Goal: Information Seeking & Learning: Learn about a topic

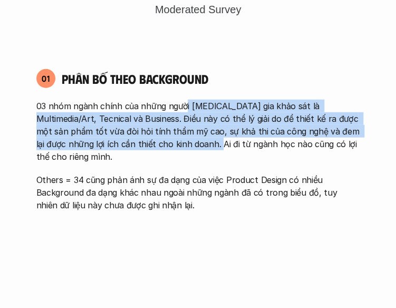
drag, startPoint x: 184, startPoint y: 108, endPoint x: 180, endPoint y: 142, distance: 34.0
click at [180, 142] on p "03 nhóm ngành chính của những người [MEDICAL_DATA] gia khảo sát là Multimedia/A…" at bounding box center [197, 131] width 323 height 63
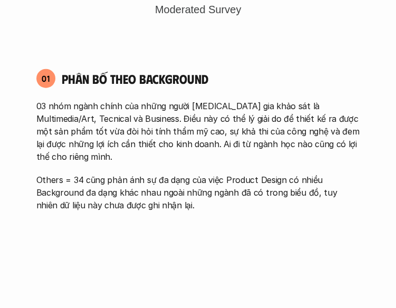
click at [174, 124] on p "03 nhóm ngành chính của những người [MEDICAL_DATA] gia khảo sát là Multimedia/A…" at bounding box center [197, 131] width 323 height 63
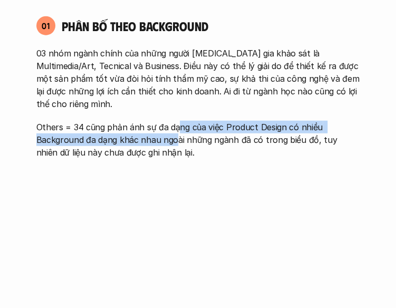
drag, startPoint x: 175, startPoint y: 123, endPoint x: 173, endPoint y: 132, distance: 9.8
click at [173, 132] on p "Others = 34 cũng phản ánh sự đa dạng của việc Product Design có nhiều Backgroun…" at bounding box center [197, 140] width 323 height 38
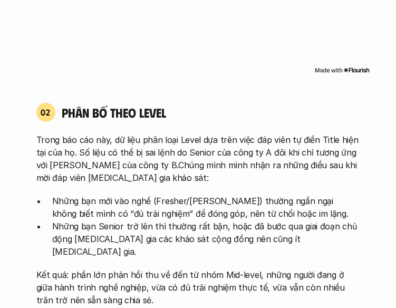
scroll to position [1106, 0]
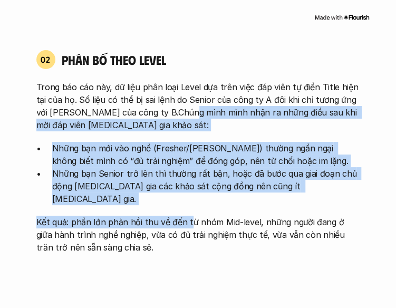
drag, startPoint x: 179, startPoint y: 99, endPoint x: 185, endPoint y: 187, distance: 88.7
click at [185, 186] on div "Trong báo cáo này, dữ liệu phân loại Level dựa trên việc đáp viên tự điền Title…" at bounding box center [197, 167] width 323 height 173
click at [185, 187] on div "Trong báo cáo này, dữ liệu phân loại Level dựa trên việc đáp viên tự điền Title…" at bounding box center [197, 167] width 323 height 173
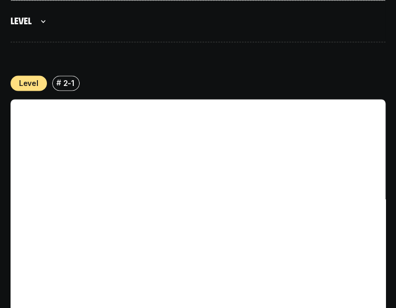
scroll to position [7542, 0]
